Goal: Task Accomplishment & Management: Manage account settings

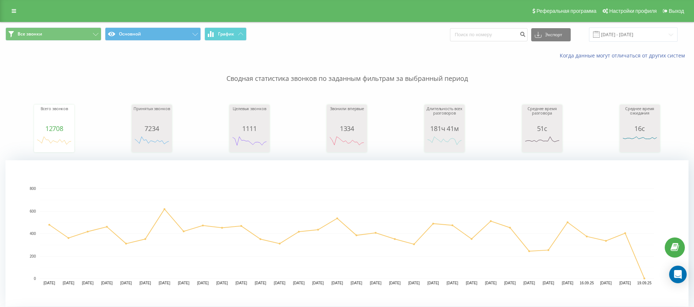
click at [12, 17] on div "Реферальная программа Настройки профиля Выход" at bounding box center [347, 11] width 694 height 22
click at [13, 12] on icon at bounding box center [14, 10] width 4 height 5
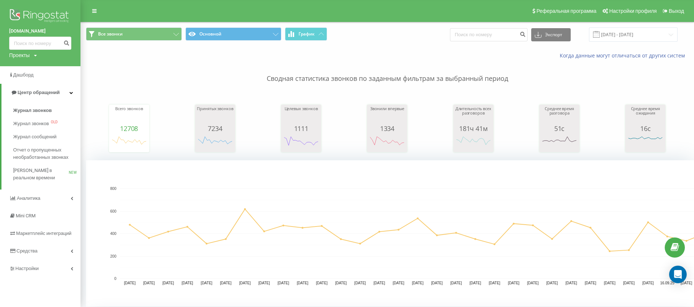
click at [44, 15] on img at bounding box center [40, 16] width 62 height 18
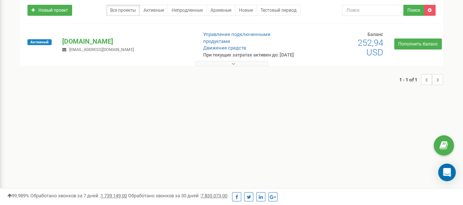
scroll to position [67, 0]
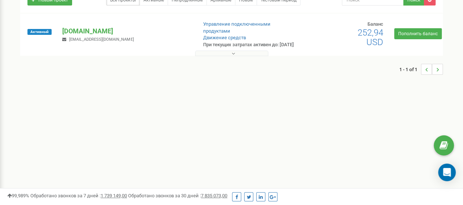
click at [240, 56] on button at bounding box center [231, 52] width 73 height 5
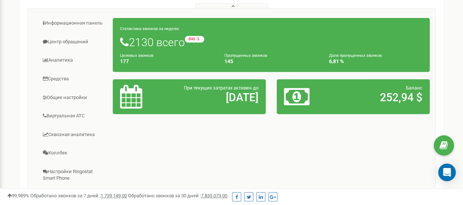
scroll to position [176, 0]
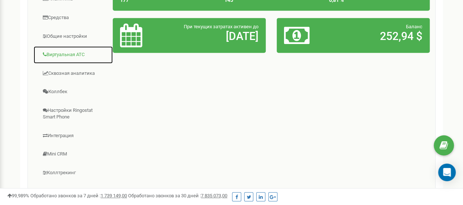
click at [72, 60] on link "Виртуальная АТС" at bounding box center [73, 55] width 80 height 18
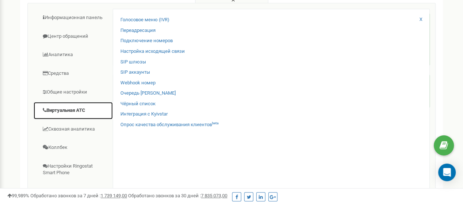
scroll to position [119, 0]
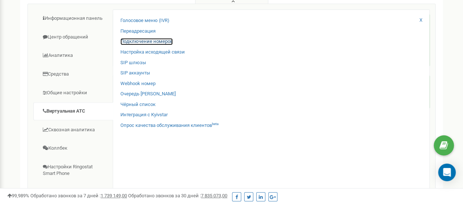
click at [139, 45] on link "Подключение номеров" at bounding box center [146, 41] width 52 height 7
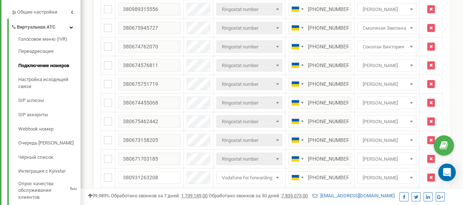
scroll to position [187, 0]
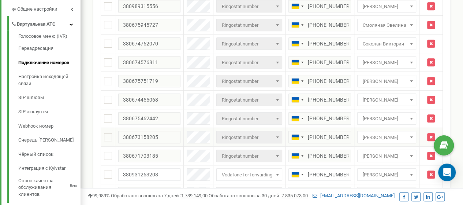
click at [386, 133] on span "Василенко Ксения" at bounding box center [387, 137] width 54 height 10
type input "см"
select select "70519"
